Goal: Task Accomplishment & Management: Complete application form

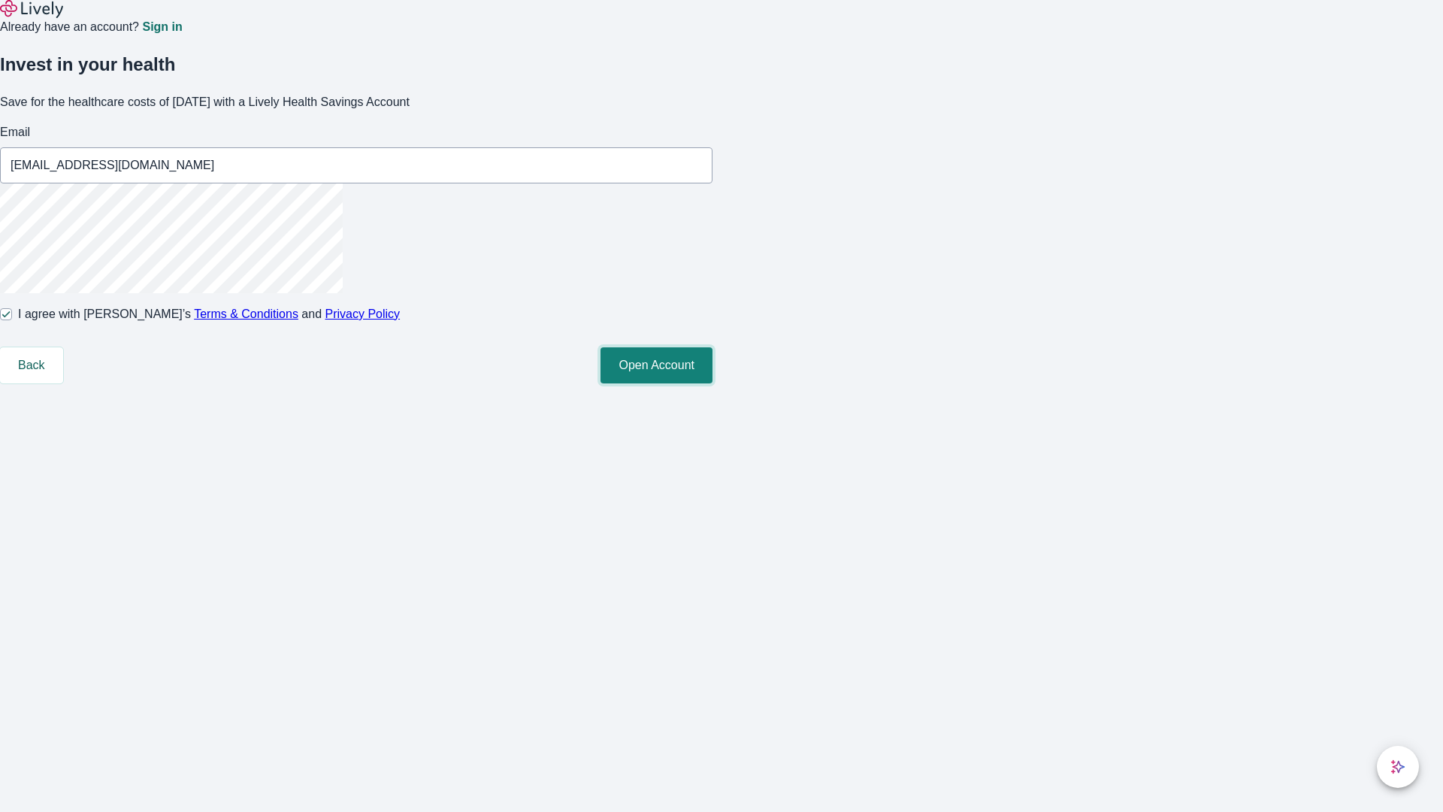
click at [712, 383] on button "Open Account" at bounding box center [656, 365] width 112 height 36
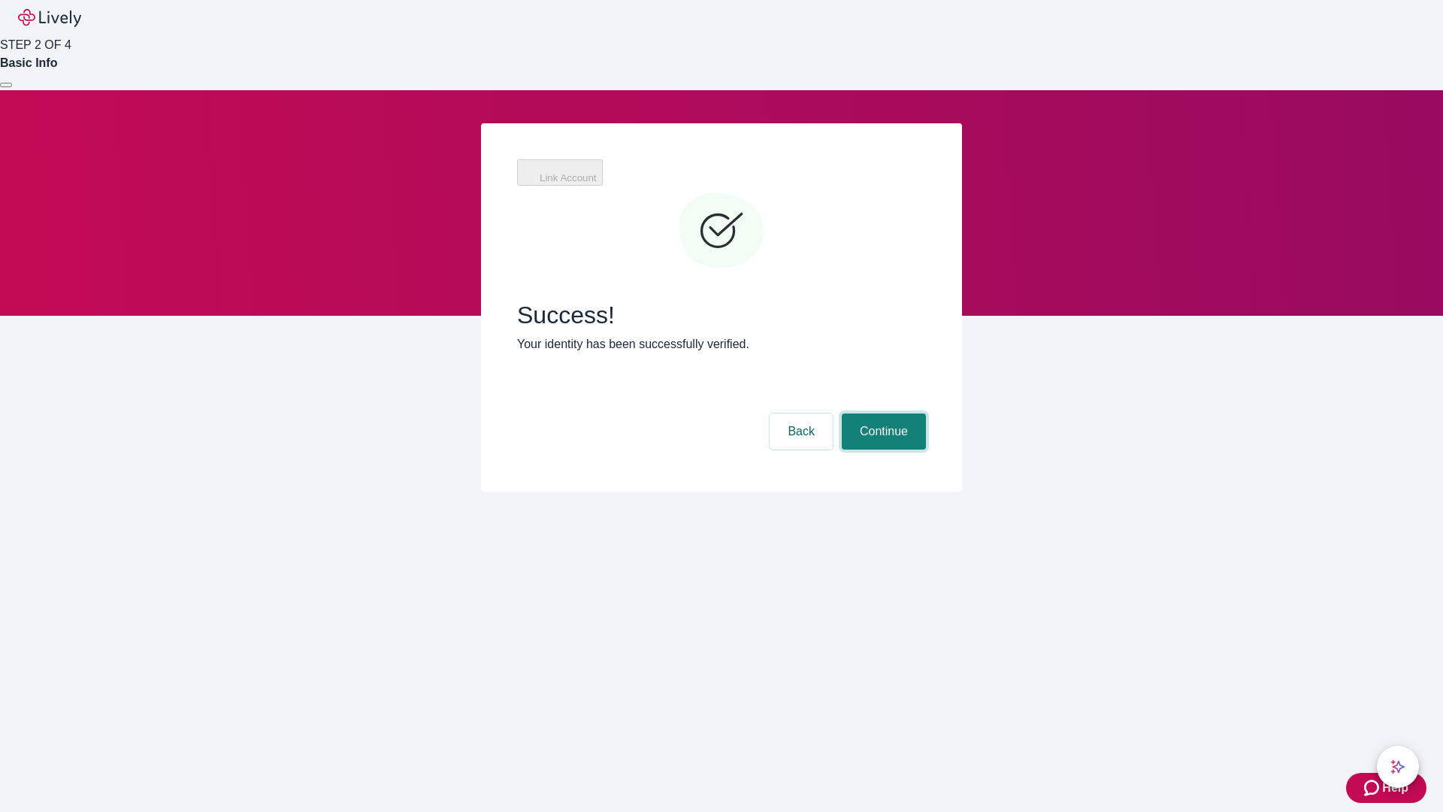
click at [882, 413] on button "Continue" at bounding box center [884, 431] width 84 height 36
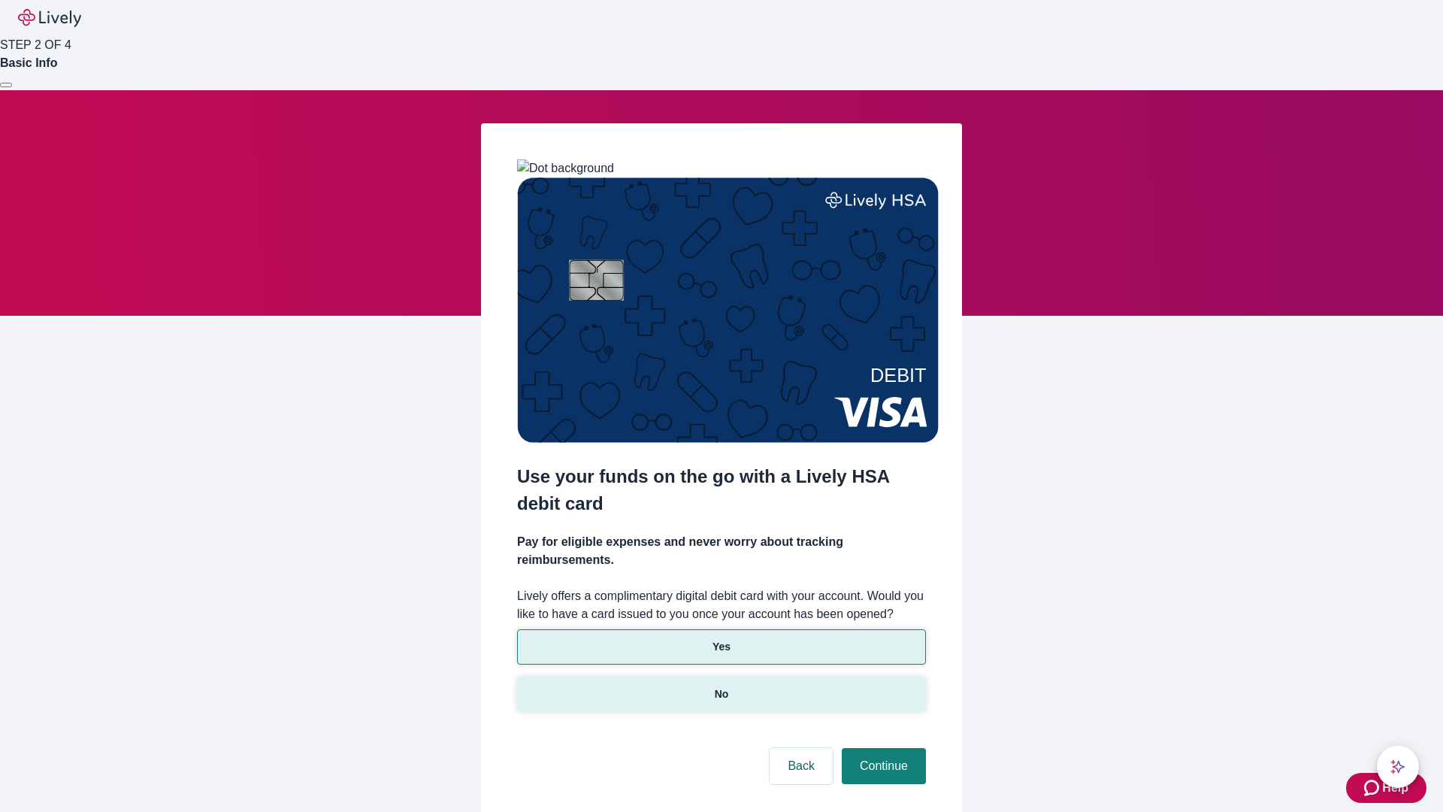
click at [721, 686] on p "No" at bounding box center [722, 694] width 14 height 16
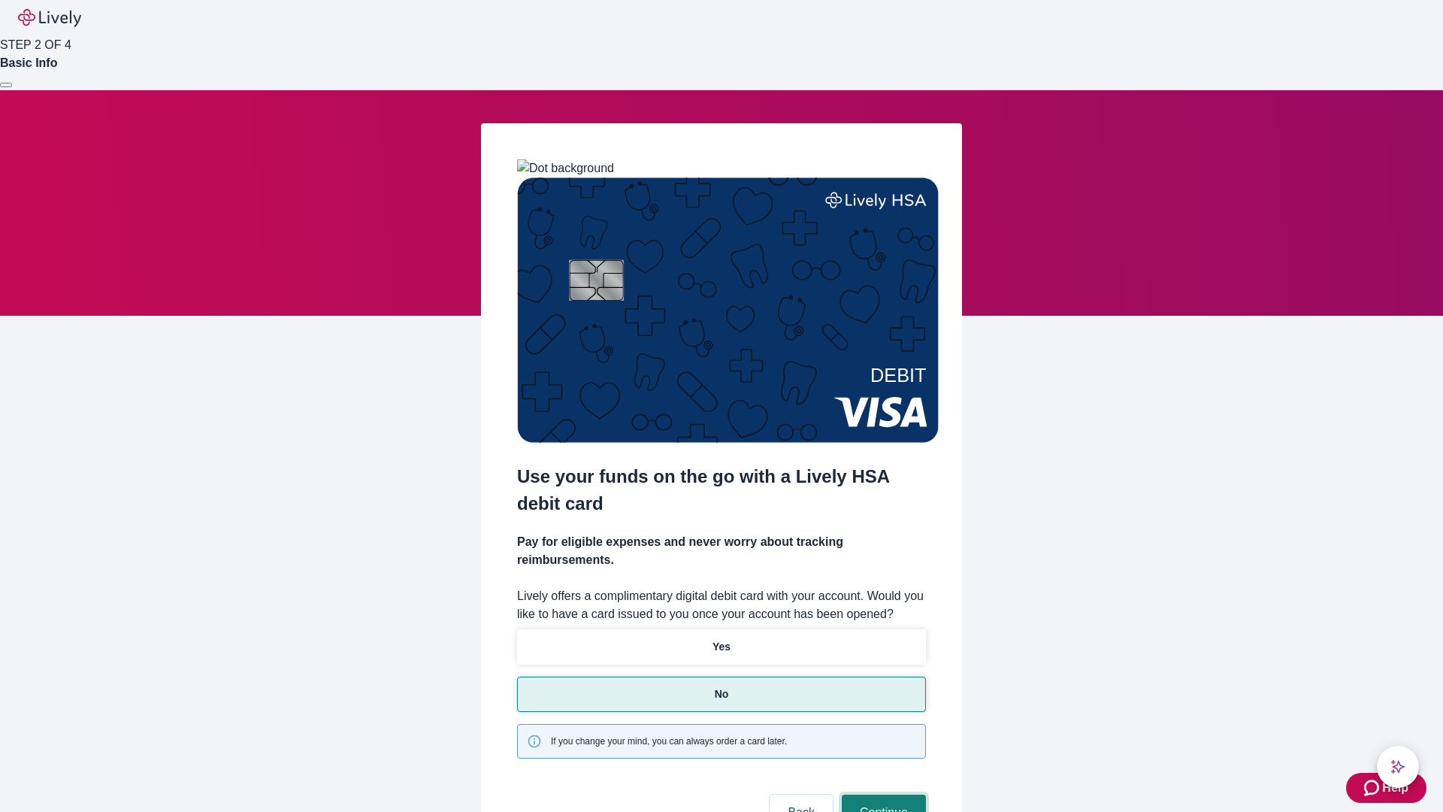
click at [882, 794] on button "Continue" at bounding box center [884, 812] width 84 height 36
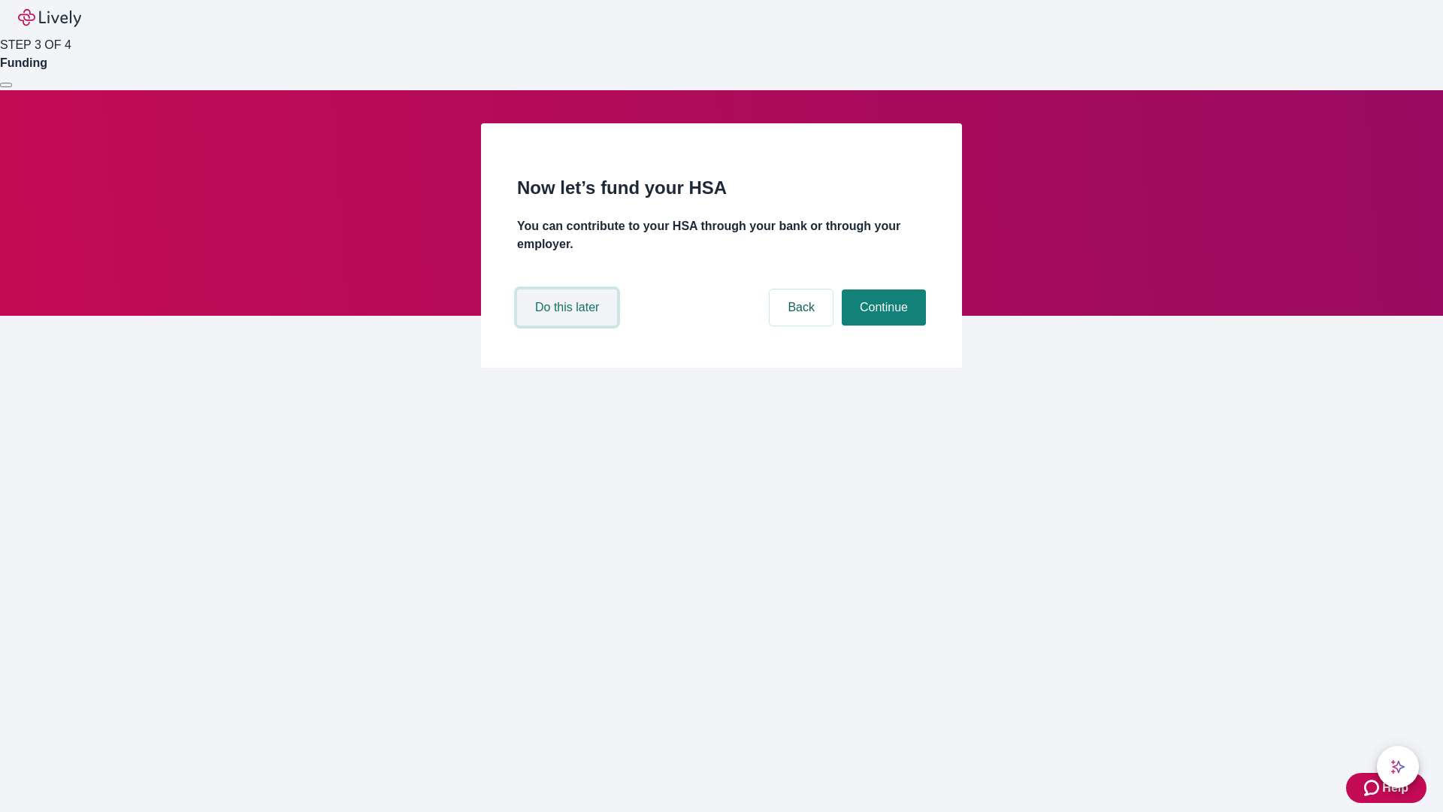
click at [569, 325] on button "Do this later" at bounding box center [567, 307] width 100 height 36
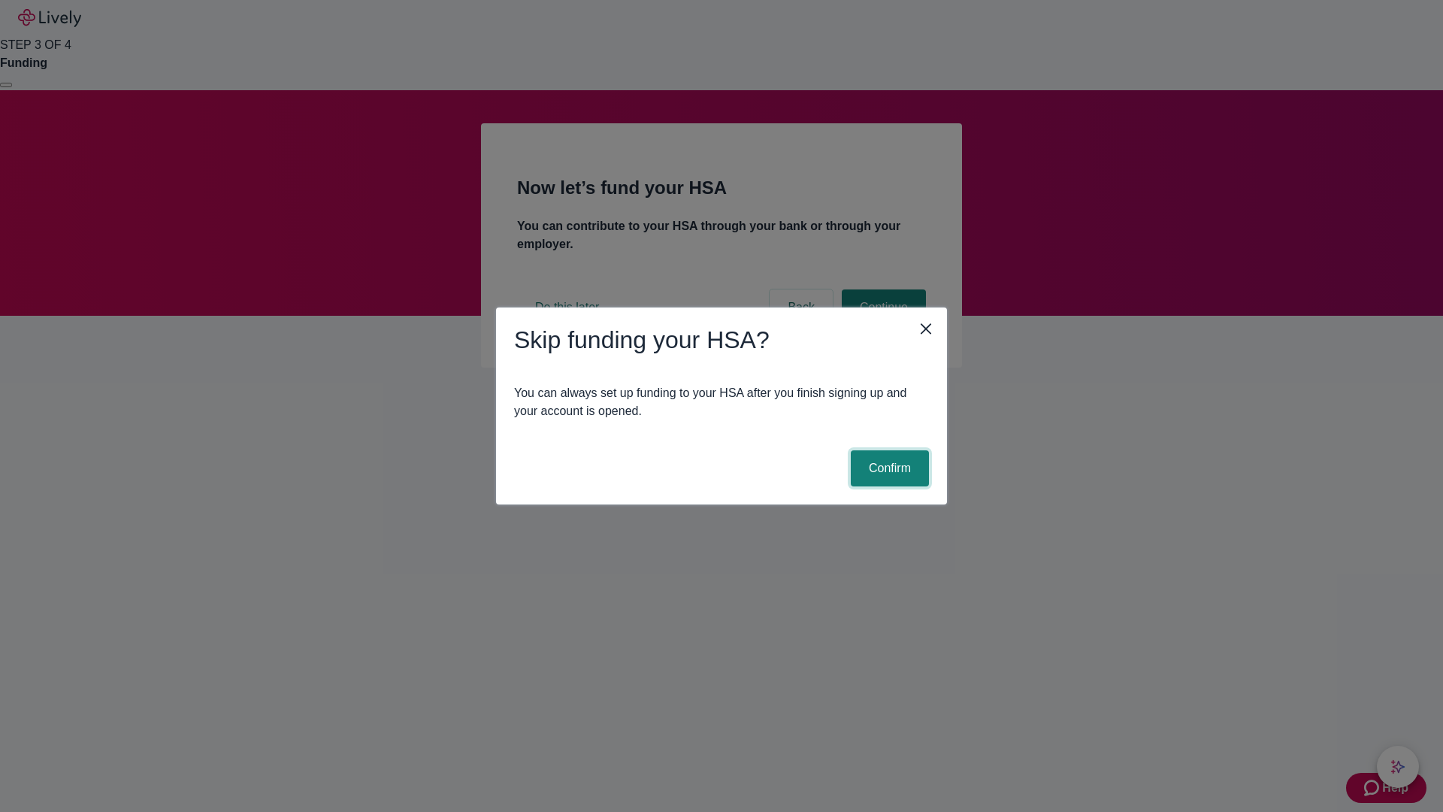
click at [888, 468] on button "Confirm" at bounding box center [890, 468] width 78 height 36
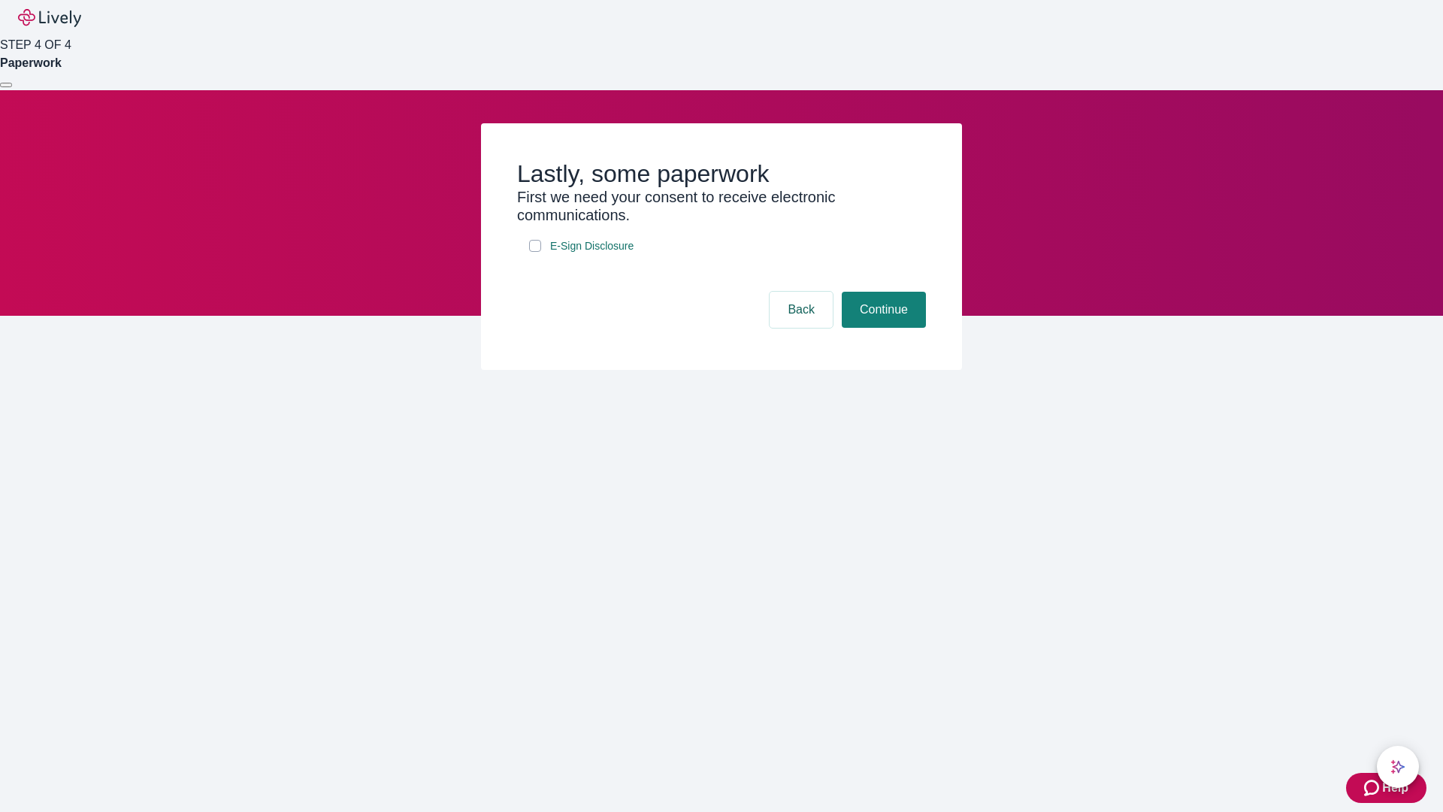
click at [535, 252] on input "E-Sign Disclosure" at bounding box center [535, 246] width 12 height 12
checkbox input "true"
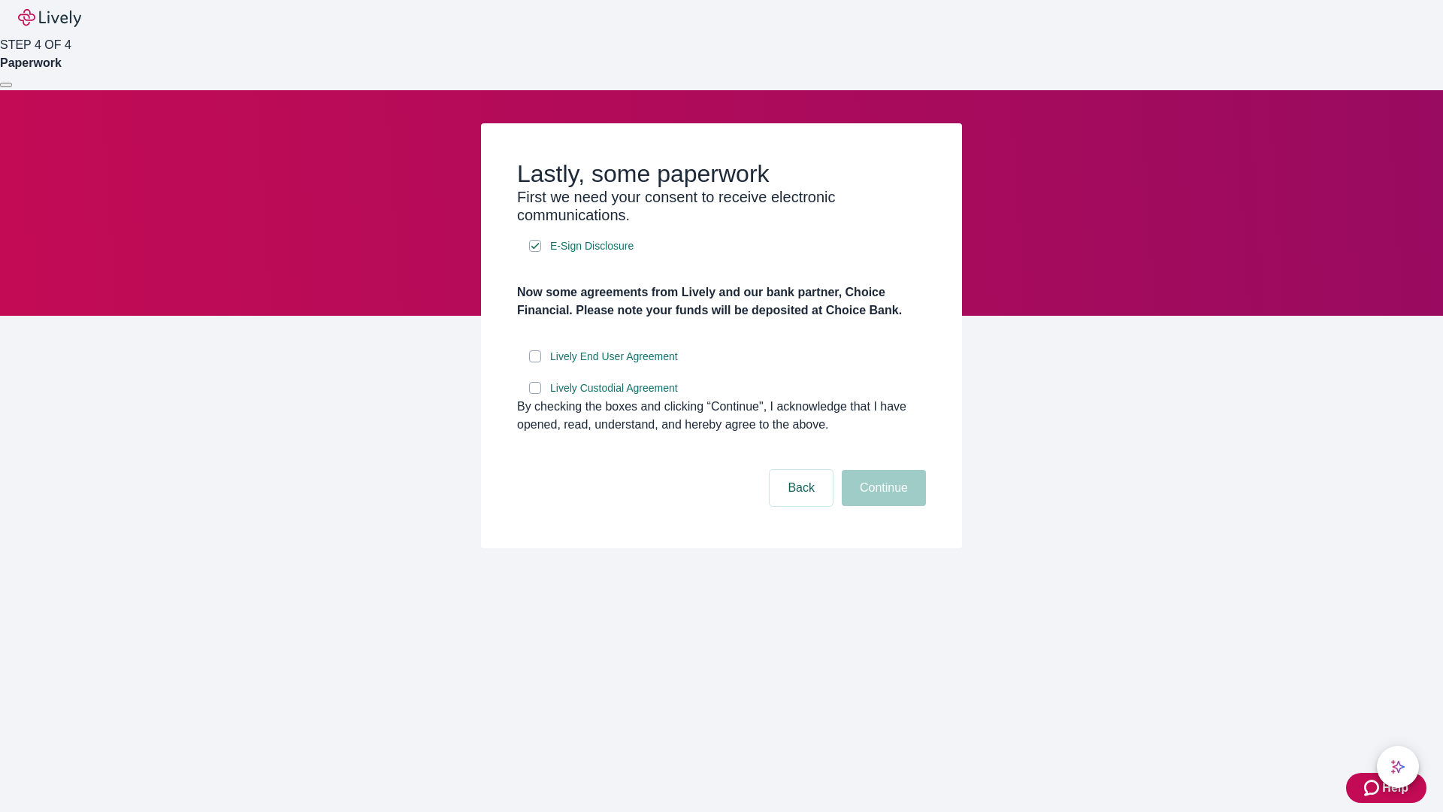
click at [535, 362] on input "Lively End User Agreement" at bounding box center [535, 356] width 12 height 12
checkbox input "true"
click at [535, 394] on input "Lively Custodial Agreement" at bounding box center [535, 388] width 12 height 12
checkbox input "true"
click at [882, 506] on button "Continue" at bounding box center [884, 488] width 84 height 36
